Goal: Task Accomplishment & Management: Use online tool/utility

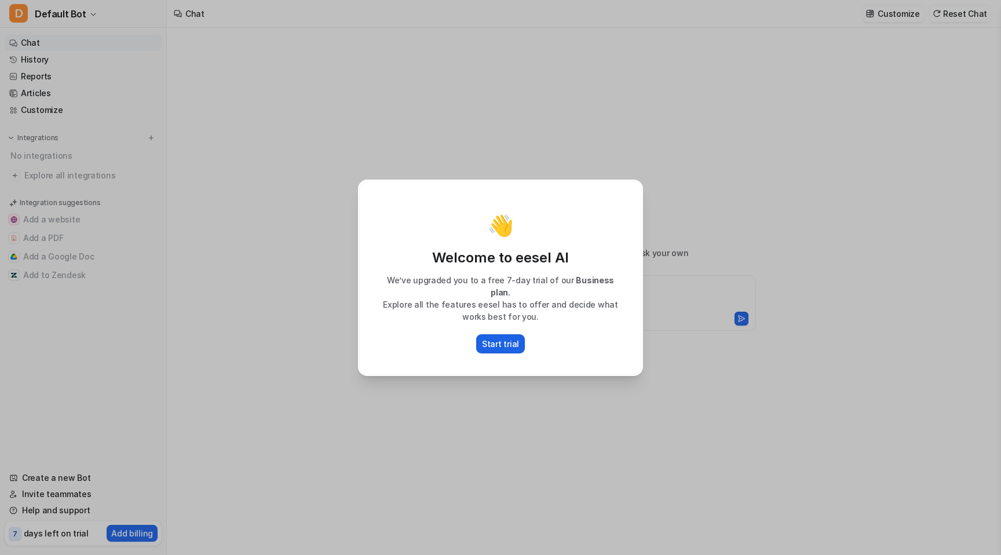
click at [513, 338] on p "Start trial" at bounding box center [500, 344] width 37 height 12
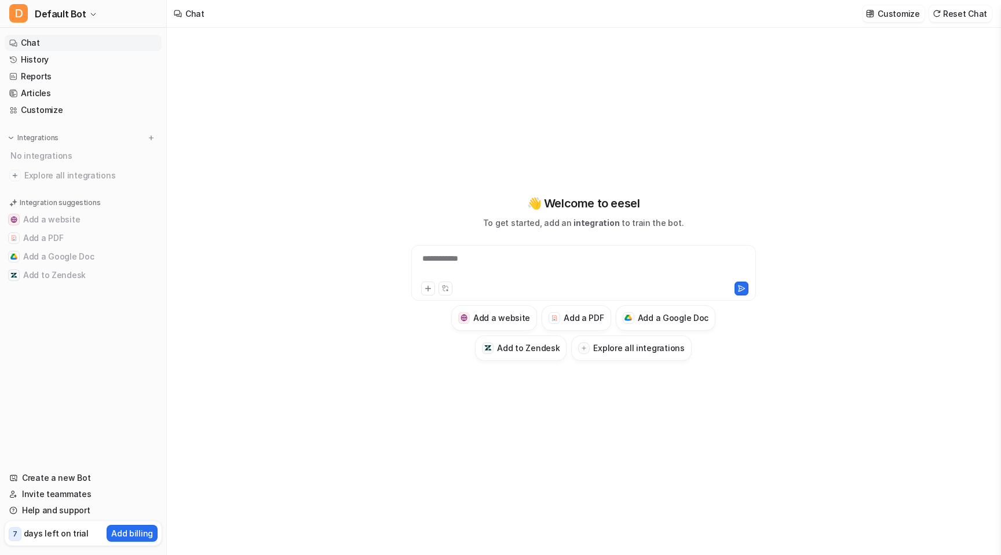
click at [56, 132] on nav "Chat History Reports Articles Customize Integrations No integrations Explore al…" at bounding box center [83, 245] width 166 height 431
click at [145, 139] on button at bounding box center [151, 138] width 12 height 12
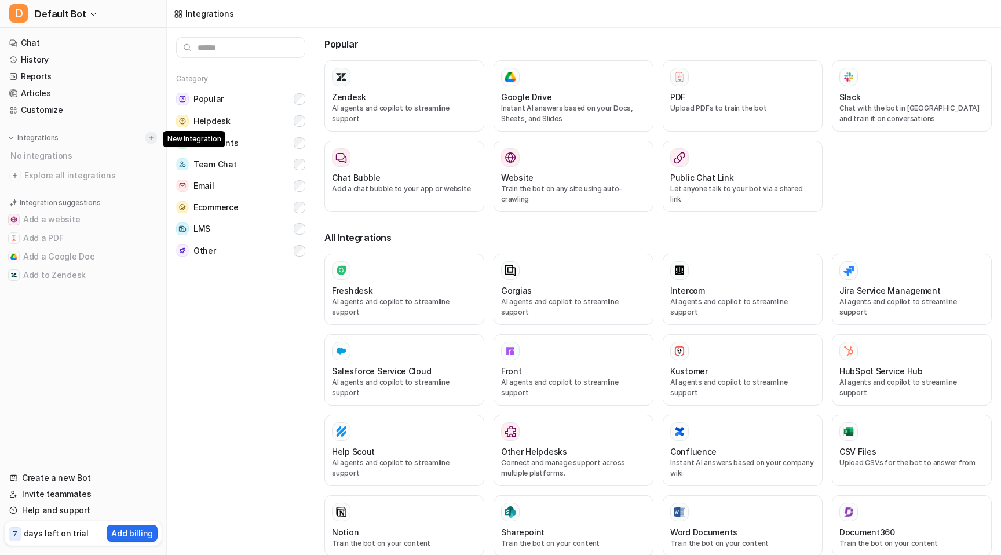
click at [148, 139] on img at bounding box center [151, 138] width 8 height 8
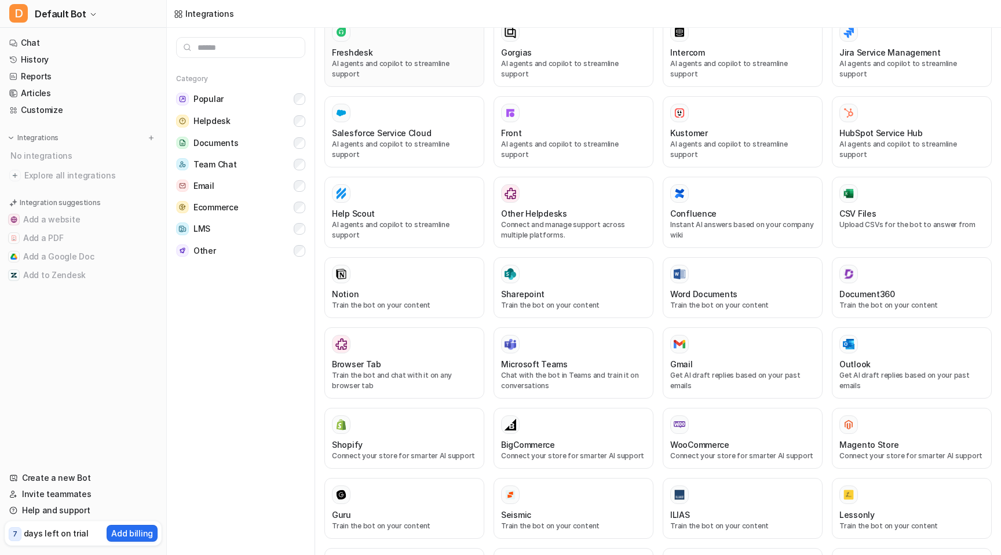
scroll to position [245, 0]
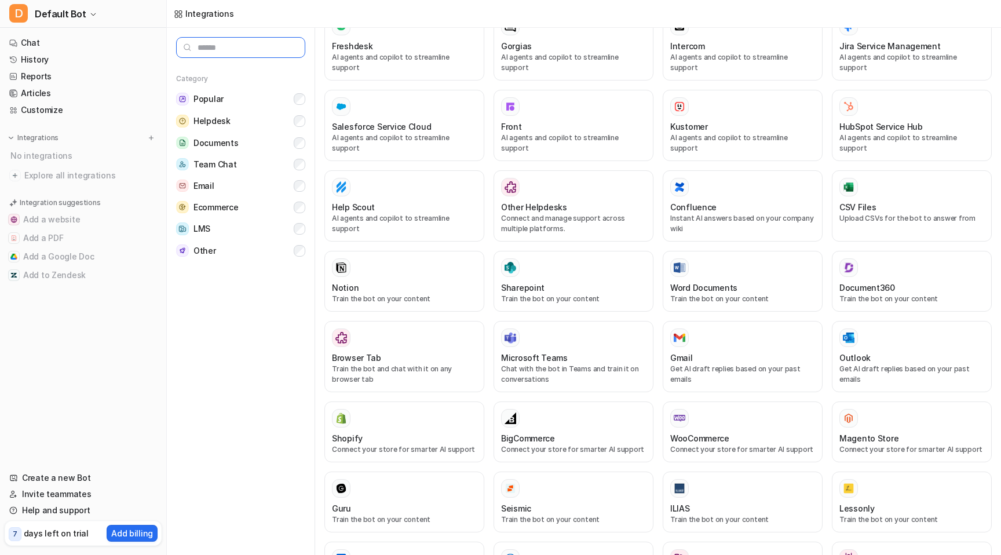
click at [215, 50] on input "text" at bounding box center [240, 47] width 129 height 21
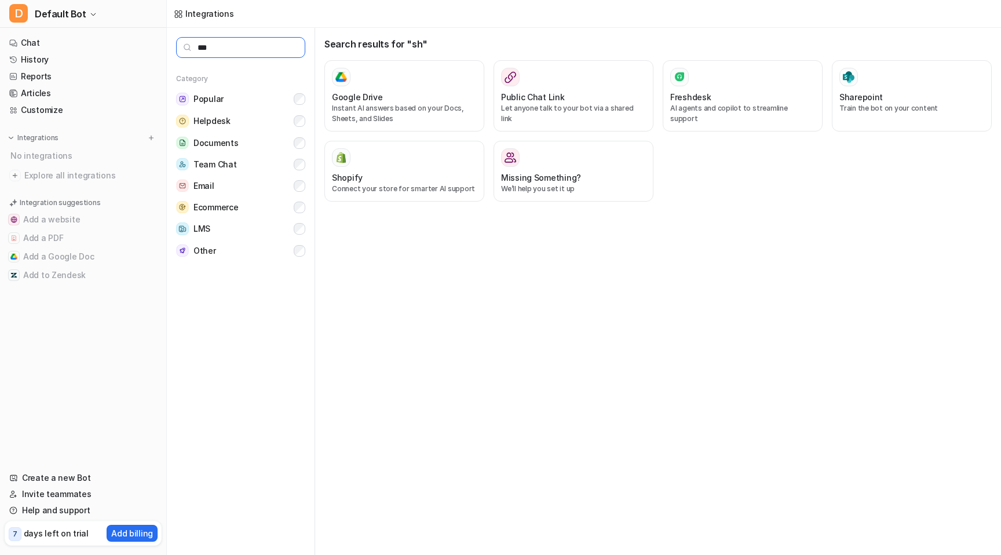
scroll to position [0, 0]
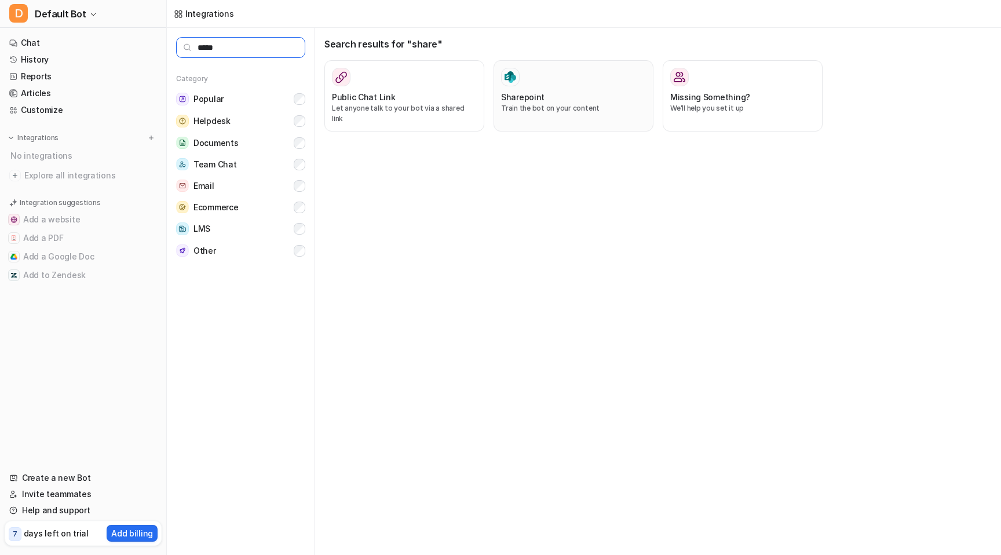
type input "*****"
click at [601, 106] on p "Train the bot on your content" at bounding box center [573, 108] width 145 height 10
